Goal: Find specific page/section: Find specific page/section

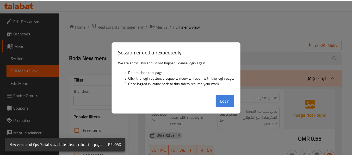
scroll to position [16359, 0]
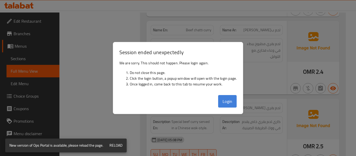
click at [234, 100] on button "Login" at bounding box center [227, 101] width 19 height 12
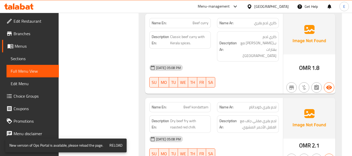
scroll to position [16124, 0]
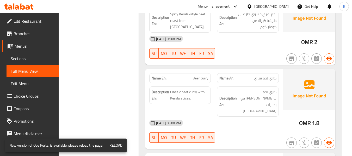
click at [284, 6] on div "Oman" at bounding box center [271, 7] width 34 height 6
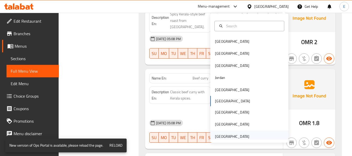
click at [232, 136] on div "[GEOGRAPHIC_DATA]" at bounding box center [232, 137] width 34 height 6
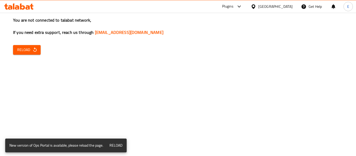
click at [143, 73] on div "You are not connected to talabat network, If you need extra support, reach us t…" at bounding box center [178, 78] width 356 height 156
click at [22, 47] on span "Reload" at bounding box center [26, 50] width 19 height 7
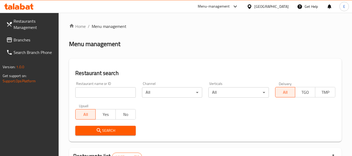
click at [25, 37] on span "Branches" at bounding box center [34, 40] width 41 height 6
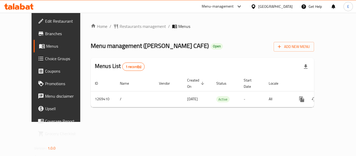
click at [45, 32] on span "Branches" at bounding box center [66, 33] width 42 height 6
